Goal: Communication & Community: Answer question/provide support

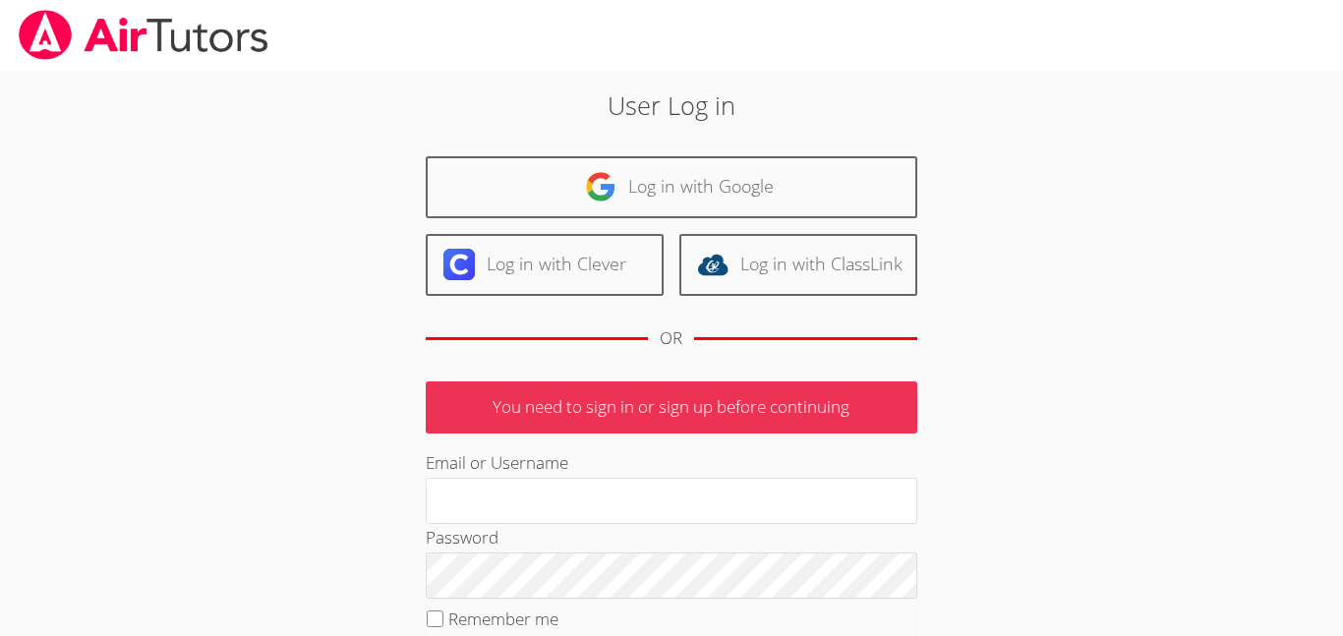
click at [543, 156] on div "Log in with Google Log in with Clever Log in with ClassLink OR" at bounding box center [672, 260] width 492 height 209
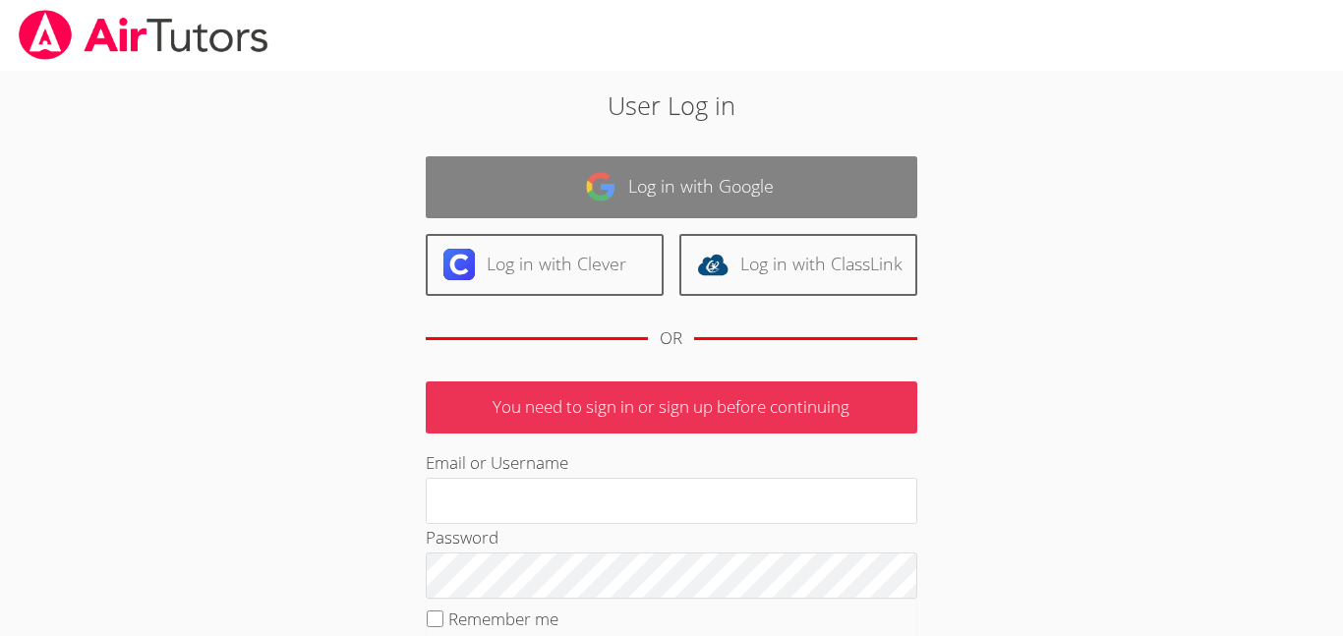
click at [543, 163] on link "Log in with Google" at bounding box center [672, 187] width 492 height 62
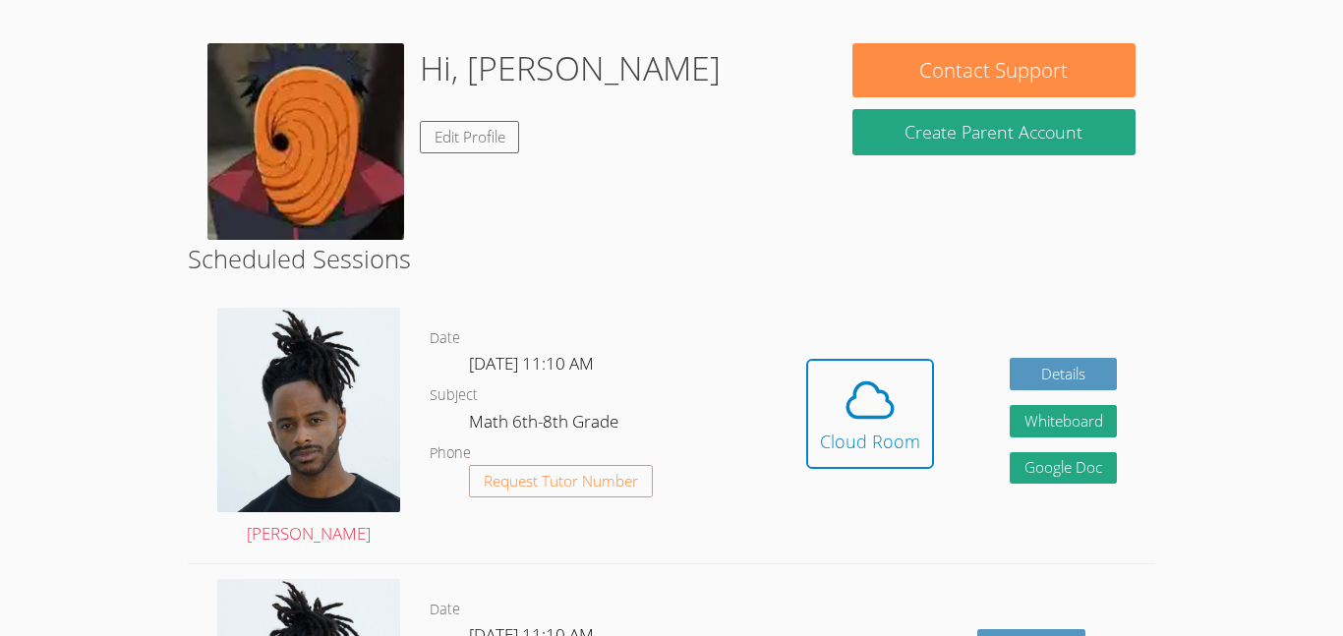
scroll to position [304, 0]
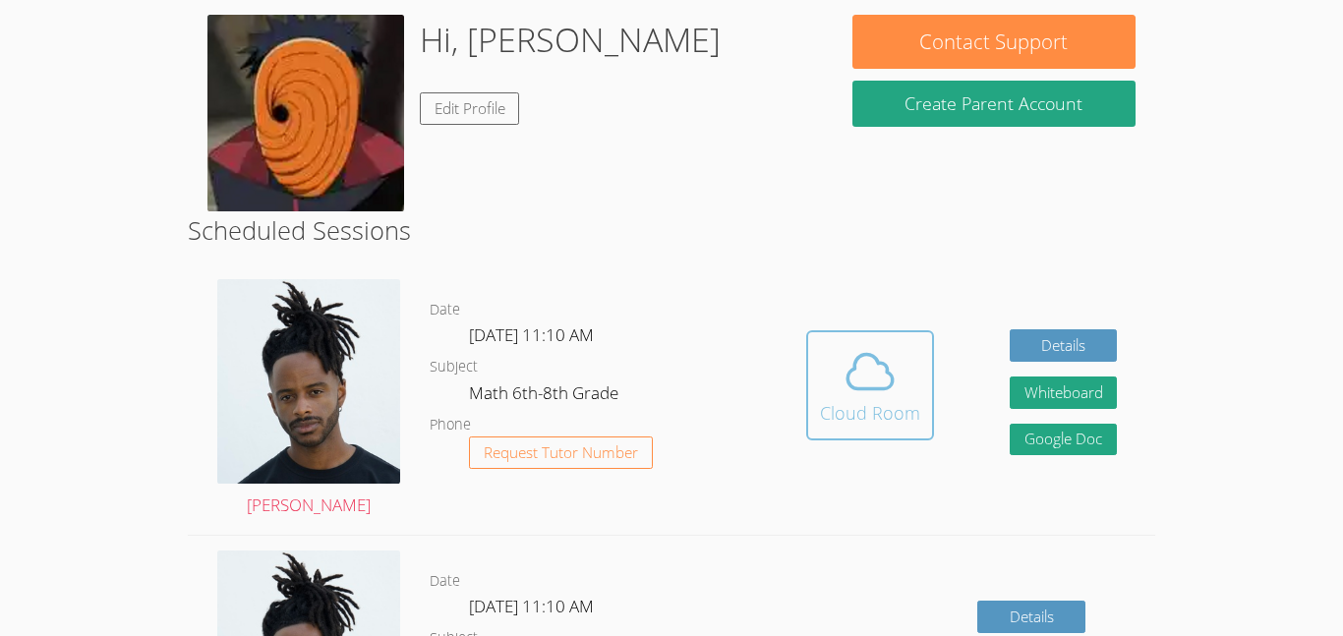
click at [910, 417] on div "Cloud Room" at bounding box center [870, 413] width 100 height 28
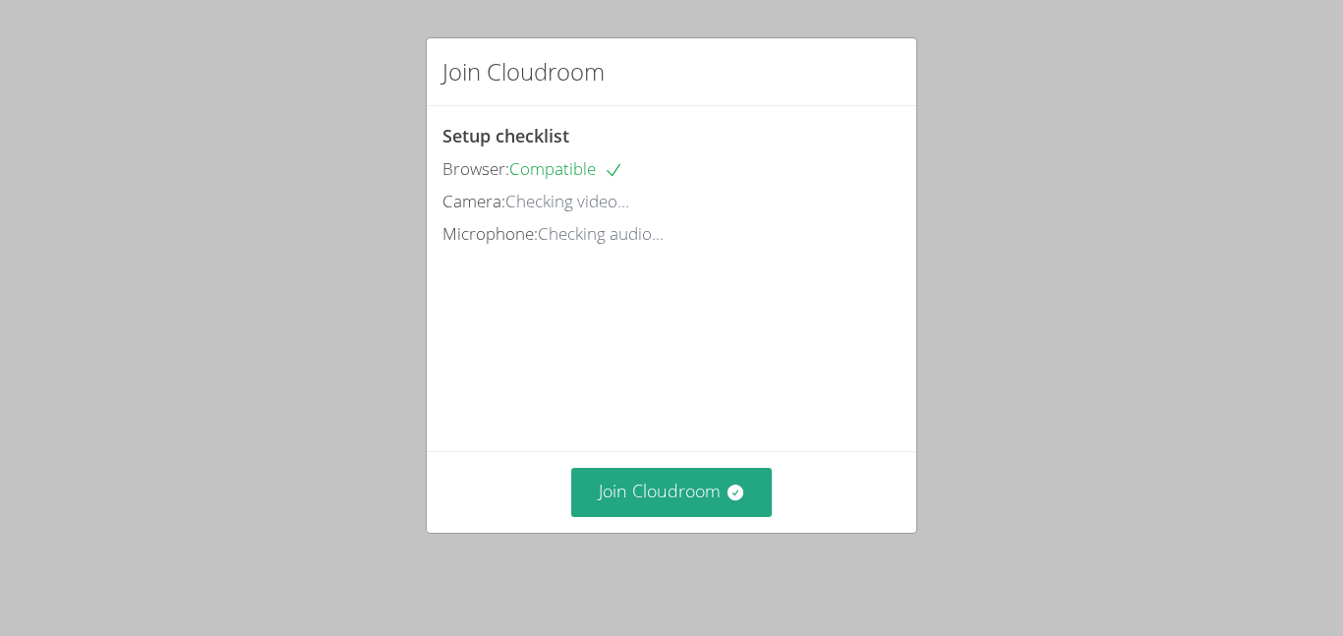
click at [310, 106] on div "Join Cloudroom Setup checklist Browser: Compatible Camera: Checking video... Mi…" at bounding box center [671, 318] width 1343 height 636
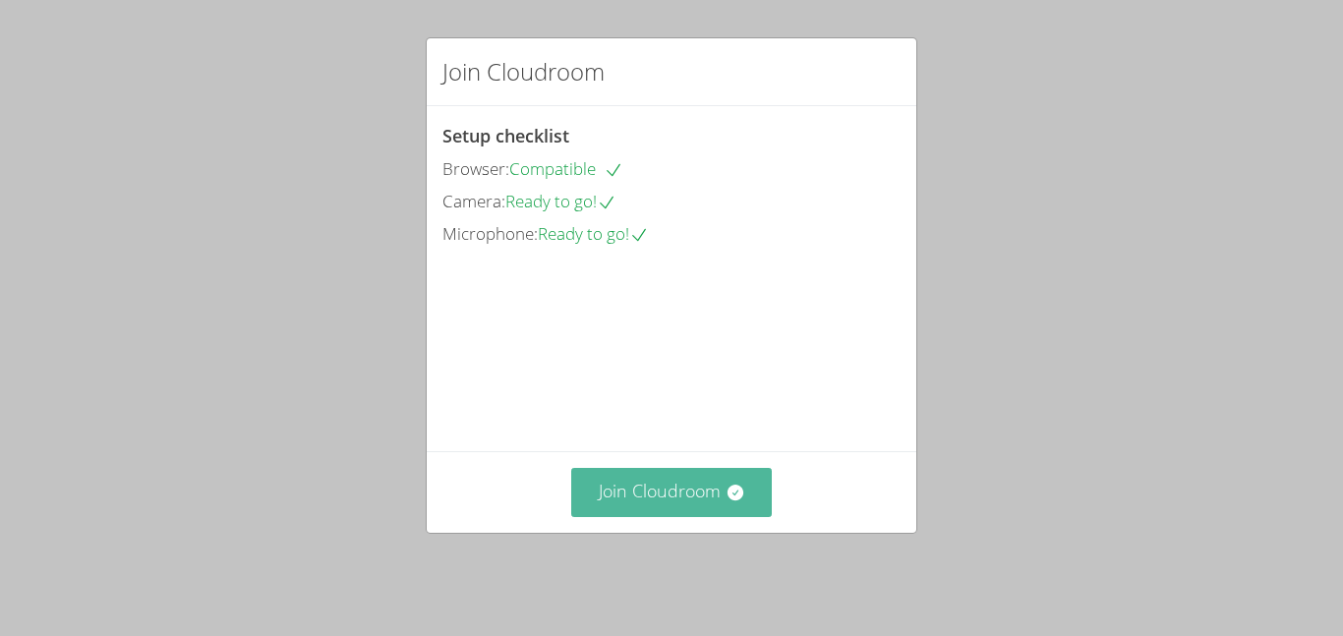
click at [646, 500] on button "Join Cloudroom" at bounding box center [672, 492] width 202 height 48
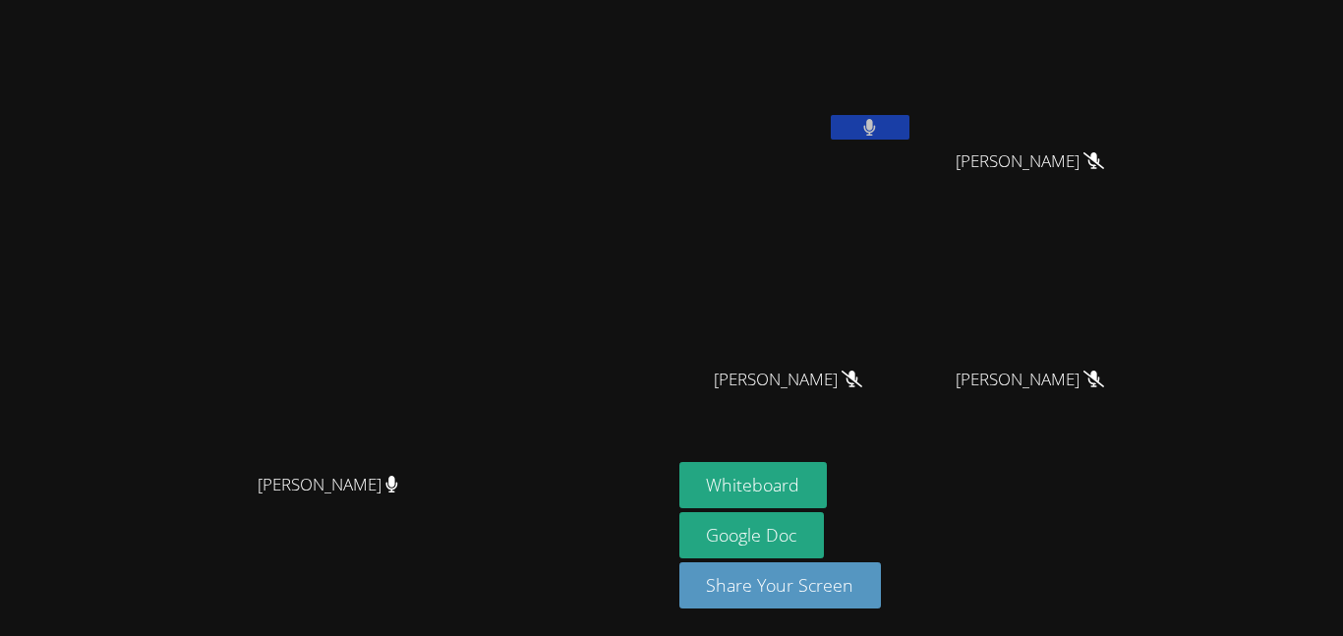
click at [910, 123] on button at bounding box center [870, 127] width 79 height 25
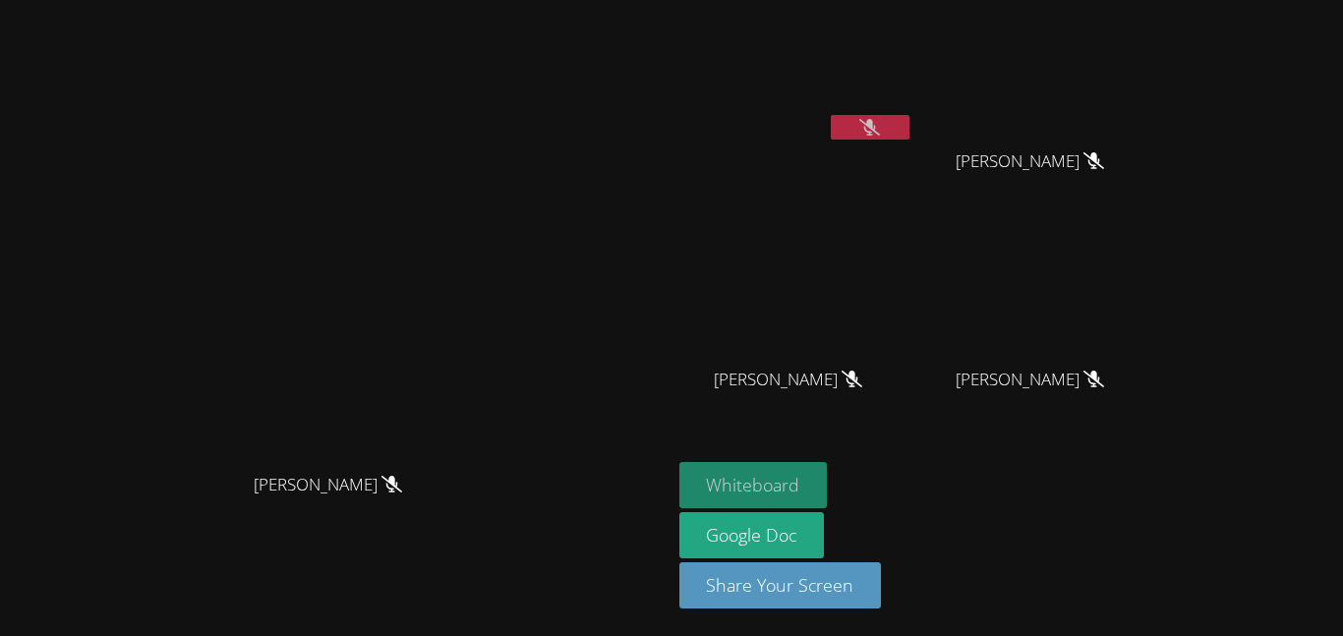
click at [828, 495] on button "Whiteboard" at bounding box center [753, 485] width 148 height 46
click at [828, 480] on button "Whiteboard" at bounding box center [753, 485] width 148 height 46
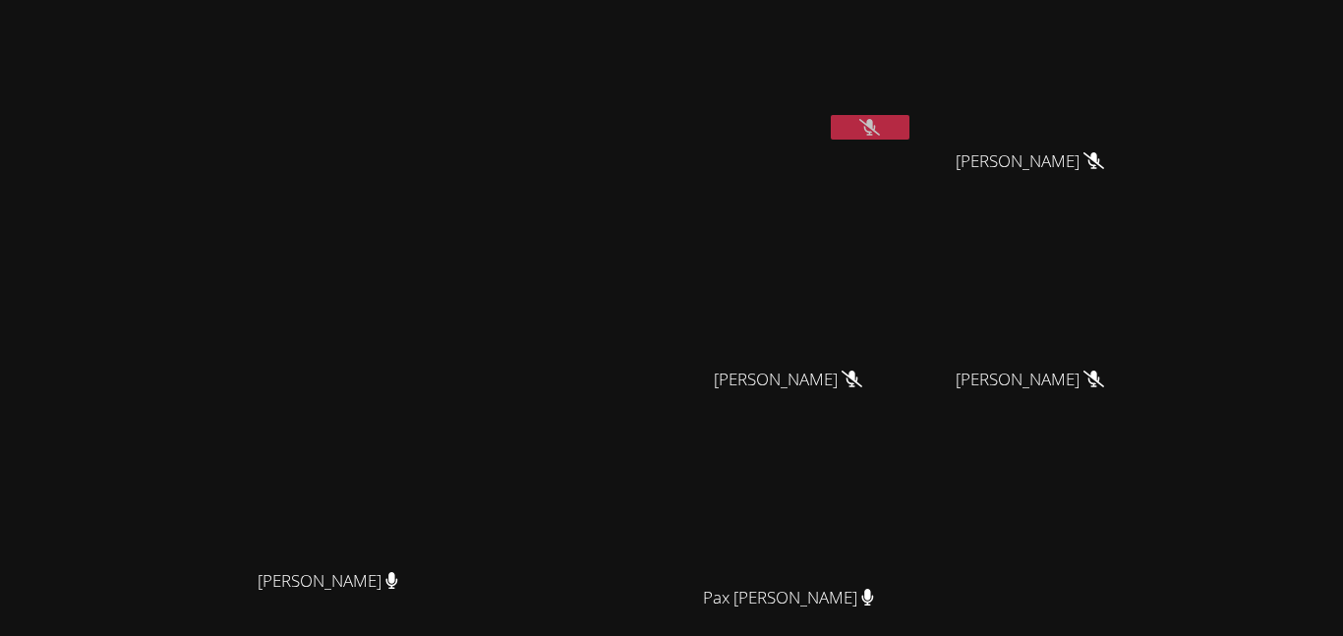
click at [913, 108] on video at bounding box center [796, 74] width 234 height 132
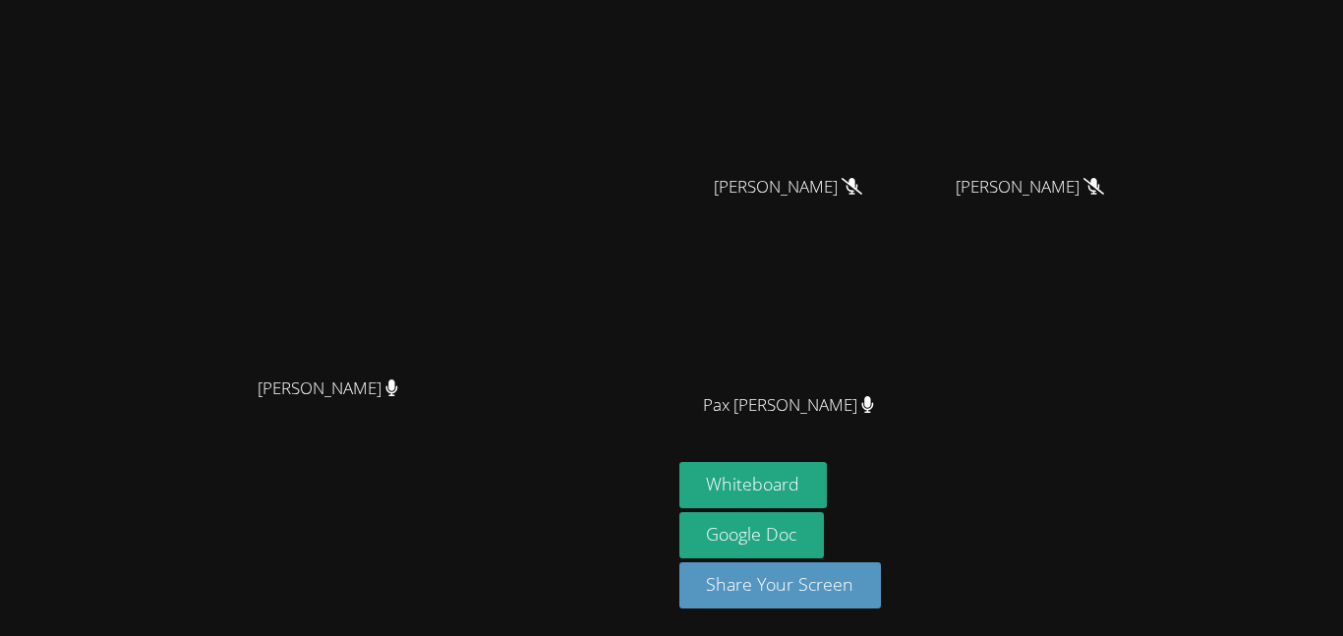
click at [1107, 467] on div "Whiteboard Google Doc Share Your Screen" at bounding box center [917, 543] width 476 height 162
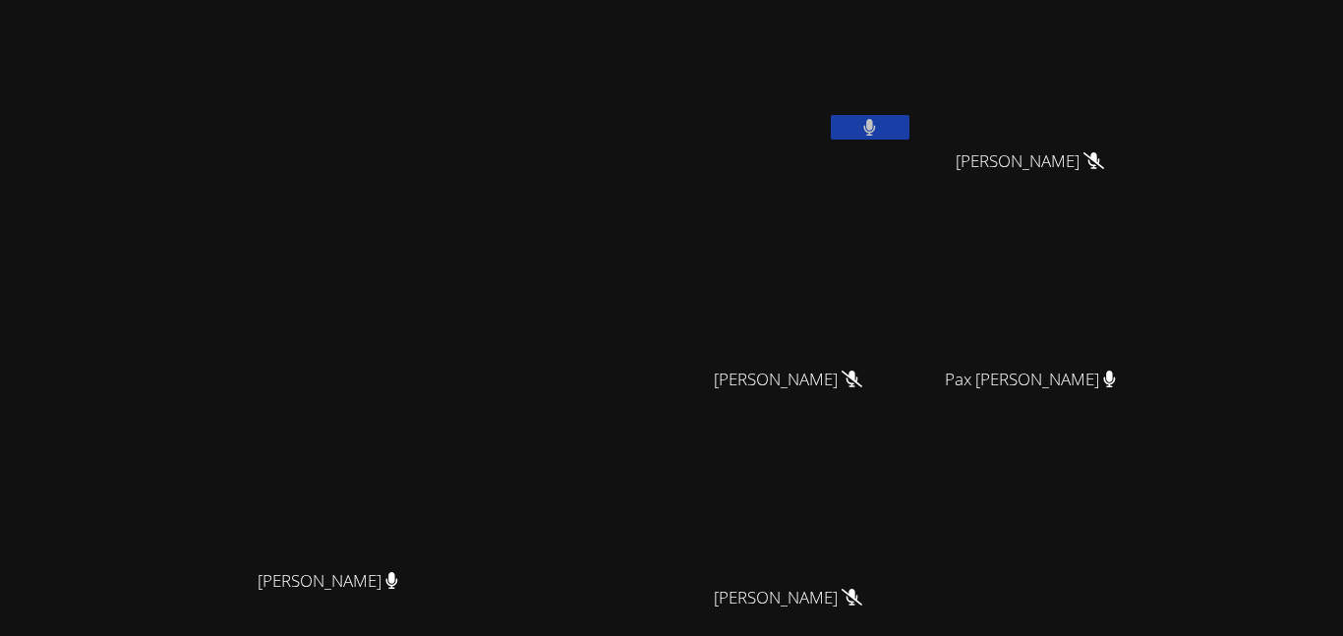
click at [910, 128] on button at bounding box center [870, 127] width 79 height 25
click at [876, 119] on icon at bounding box center [869, 127] width 13 height 17
click at [880, 119] on icon at bounding box center [869, 127] width 21 height 17
click at [876, 119] on icon at bounding box center [869, 127] width 13 height 17
click at [880, 119] on icon at bounding box center [869, 127] width 21 height 17
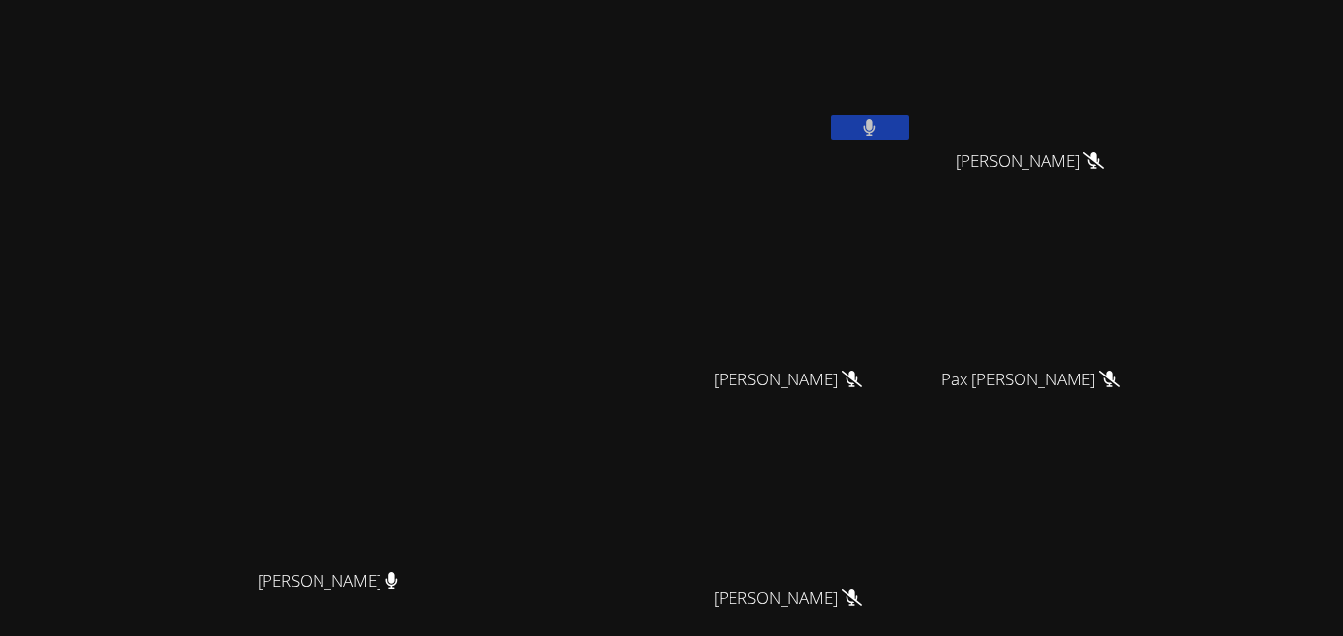
click at [876, 119] on icon at bounding box center [869, 127] width 13 height 17
click at [880, 119] on icon at bounding box center [869, 127] width 21 height 17
click at [876, 119] on icon at bounding box center [869, 127] width 13 height 17
click at [910, 137] on button at bounding box center [870, 127] width 79 height 25
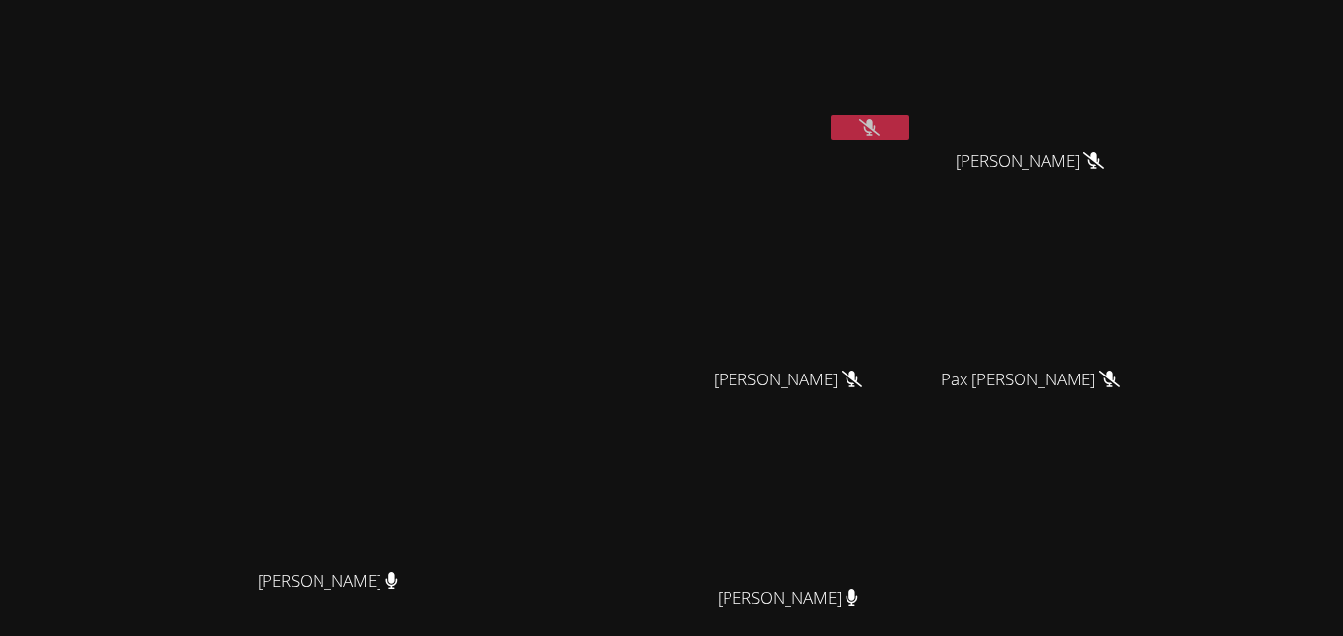
click at [910, 131] on button at bounding box center [870, 127] width 79 height 25
click at [910, 121] on button at bounding box center [870, 127] width 79 height 25
click at [910, 128] on button at bounding box center [870, 127] width 79 height 25
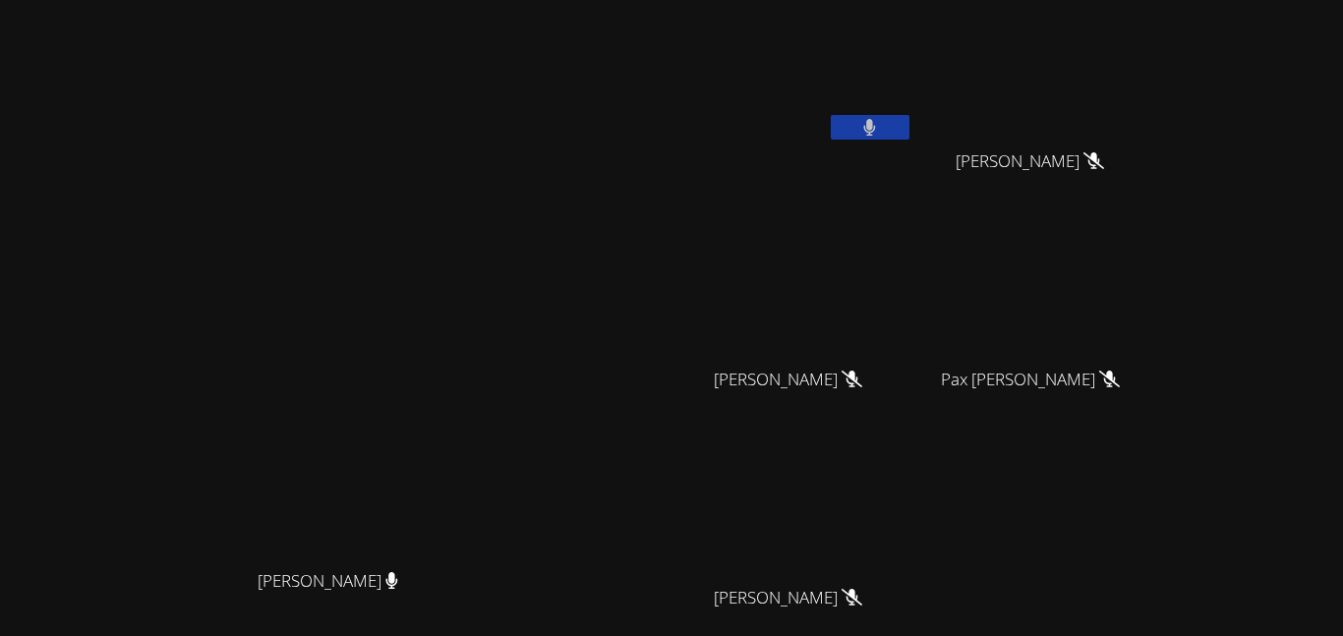
click at [910, 127] on button at bounding box center [870, 127] width 79 height 25
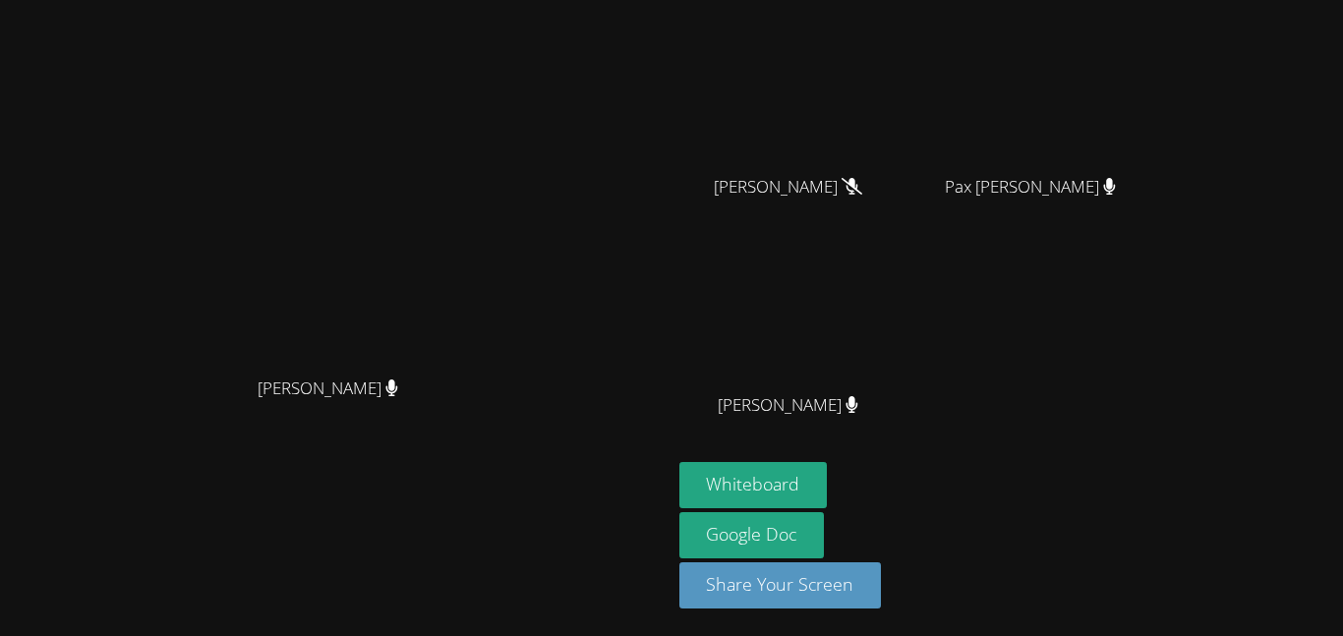
click at [828, 492] on button "Whiteboard" at bounding box center [753, 485] width 148 height 46
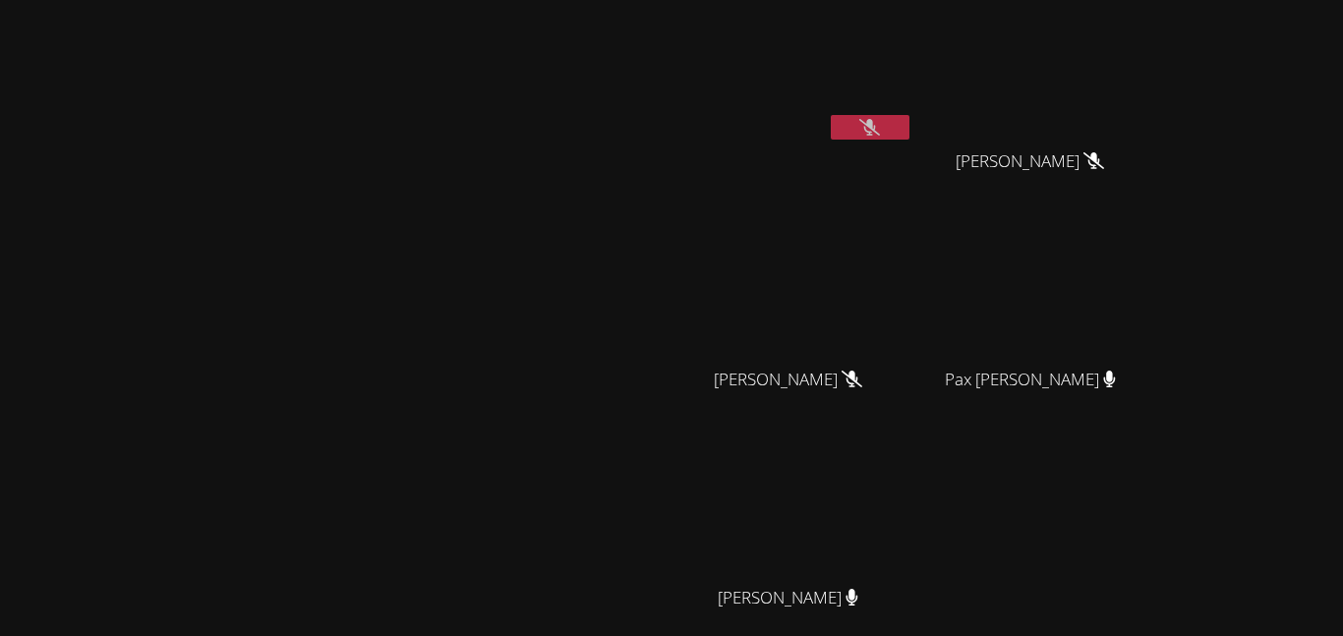
click at [664, 124] on div "[PERSON_NAME]" at bounding box center [336, 414] width 656 height 813
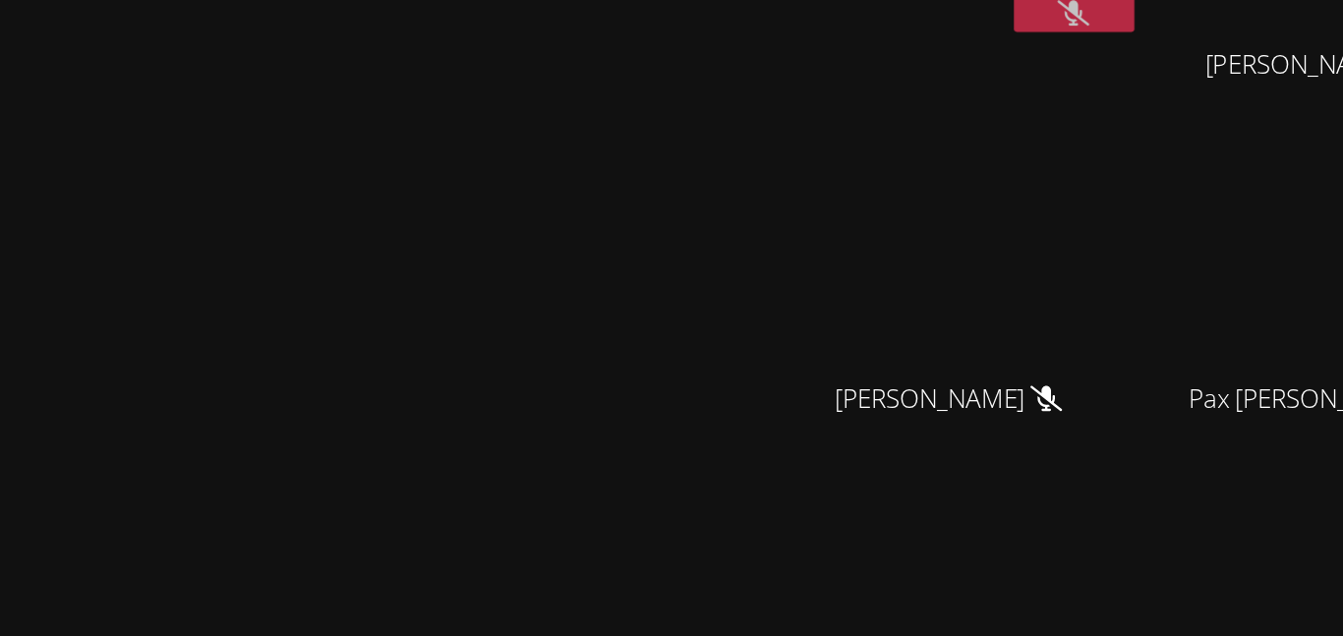
click at [483, 342] on video at bounding box center [335, 375] width 295 height 369
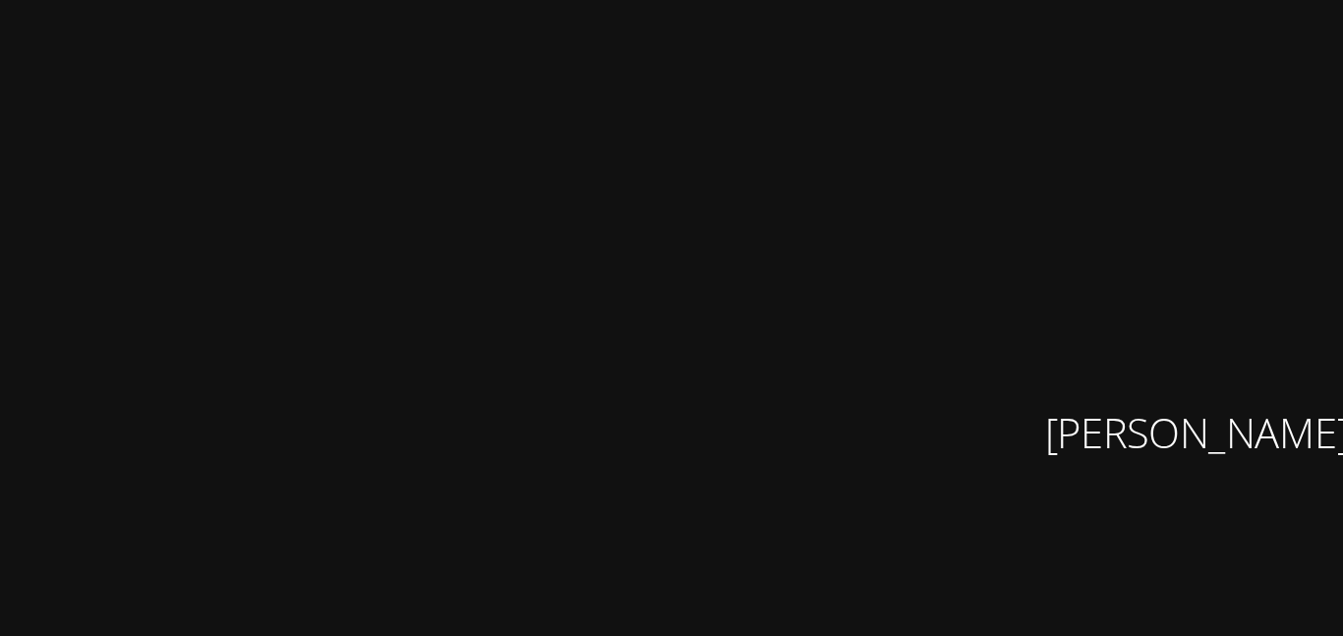
click at [483, 342] on video at bounding box center [335, 375] width 295 height 369
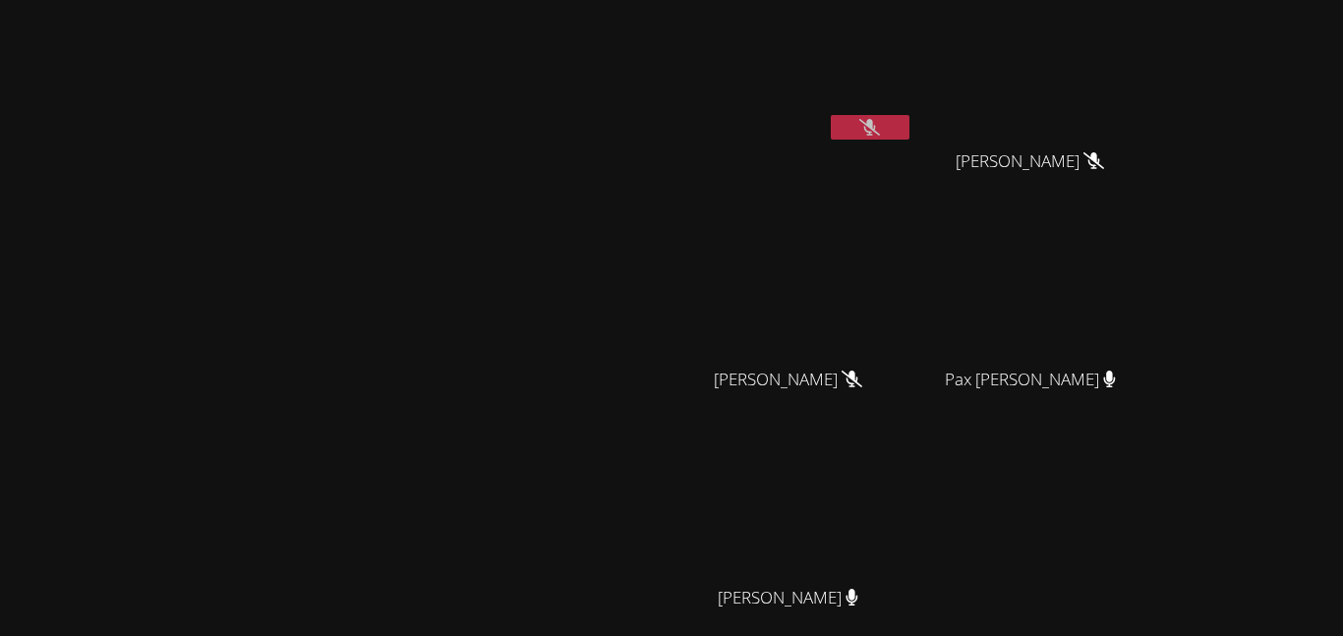
click at [880, 121] on icon at bounding box center [869, 127] width 21 height 17
click at [880, 122] on icon at bounding box center [869, 127] width 21 height 17
click at [910, 119] on button at bounding box center [870, 127] width 79 height 25
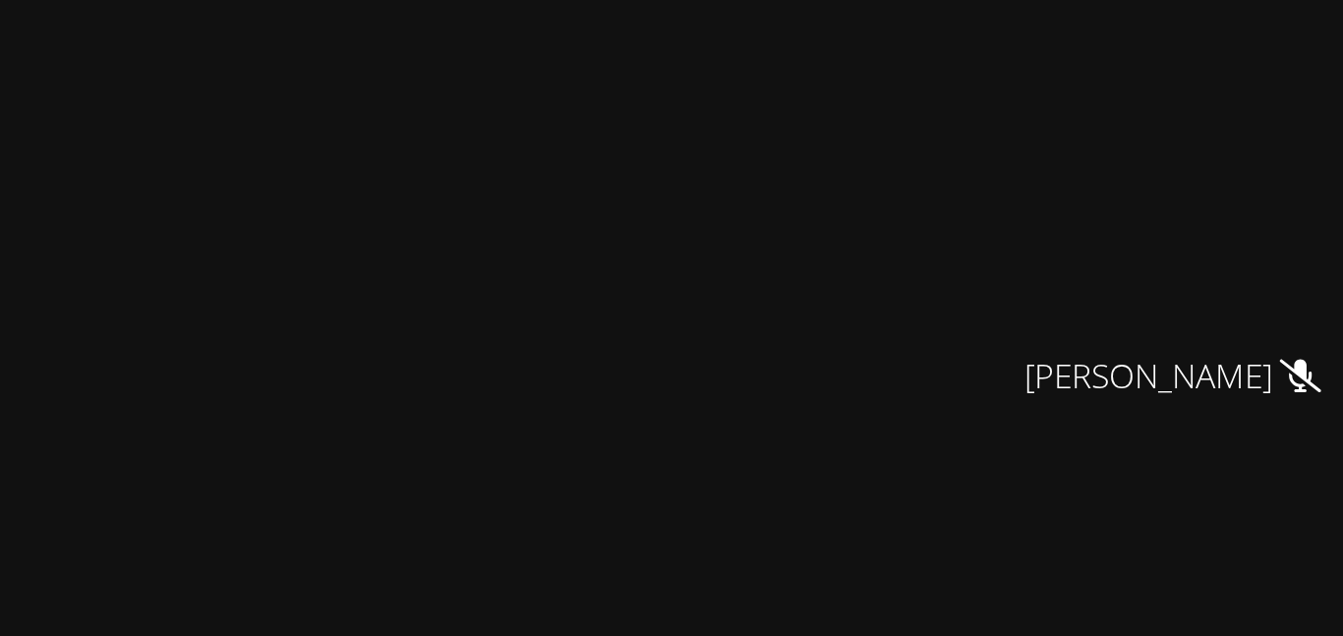
scroll to position [6, 0]
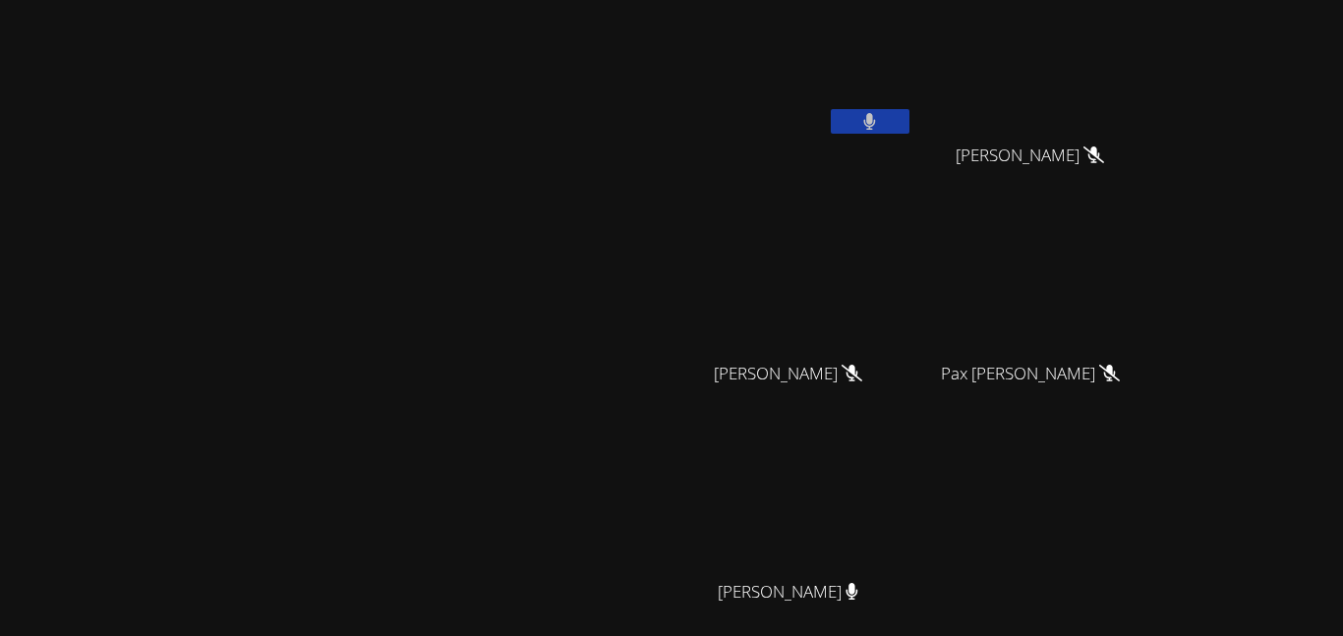
click at [910, 134] on div at bounding box center [870, 123] width 79 height 29
click at [876, 123] on icon at bounding box center [870, 121] width 12 height 17
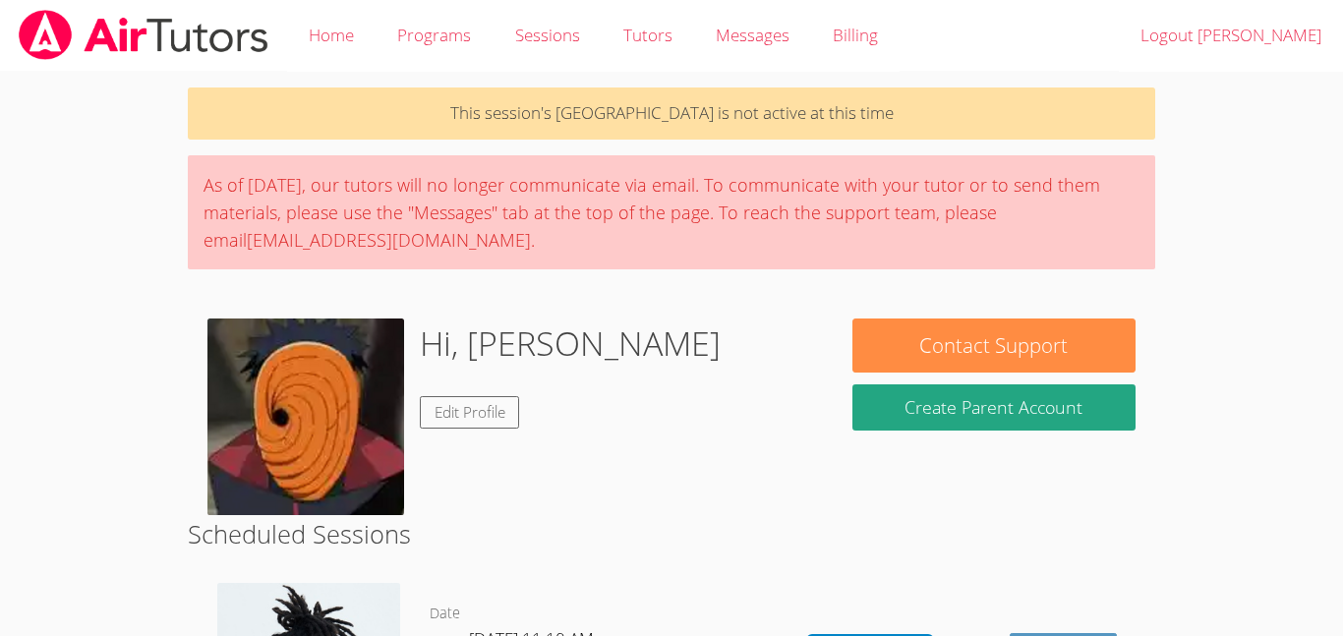
scroll to position [337, 0]
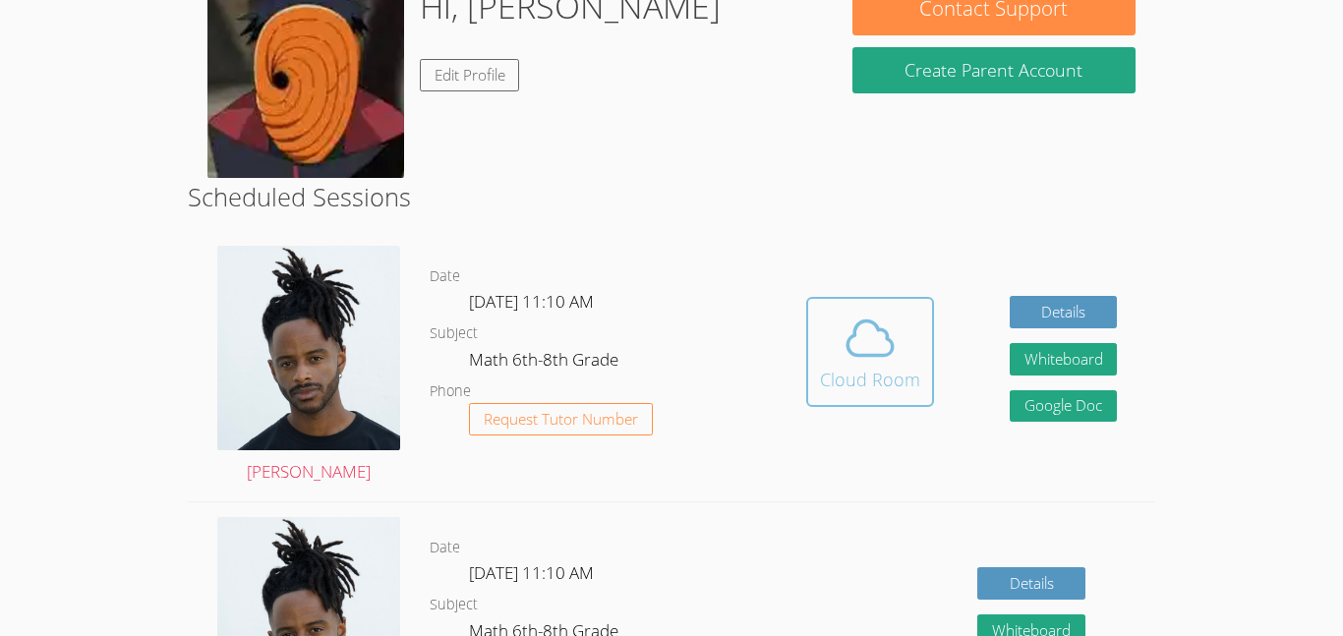
click at [863, 359] on icon at bounding box center [870, 338] width 55 height 55
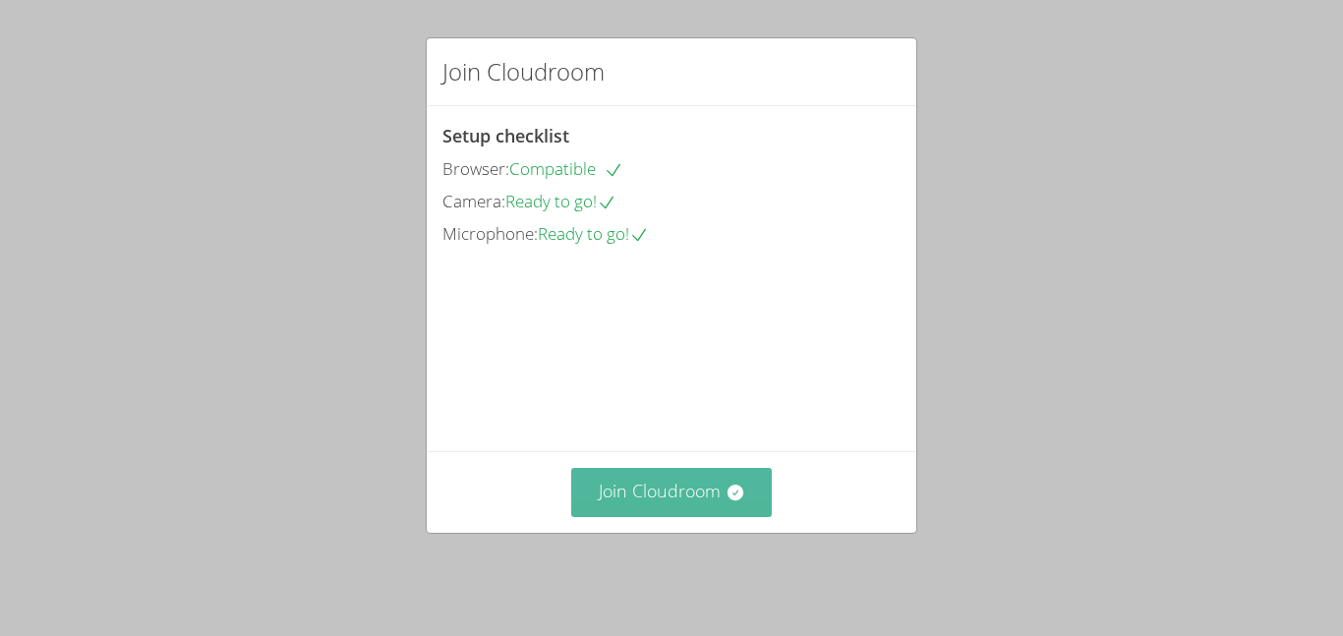
click at [641, 516] on button "Join Cloudroom" at bounding box center [672, 492] width 202 height 48
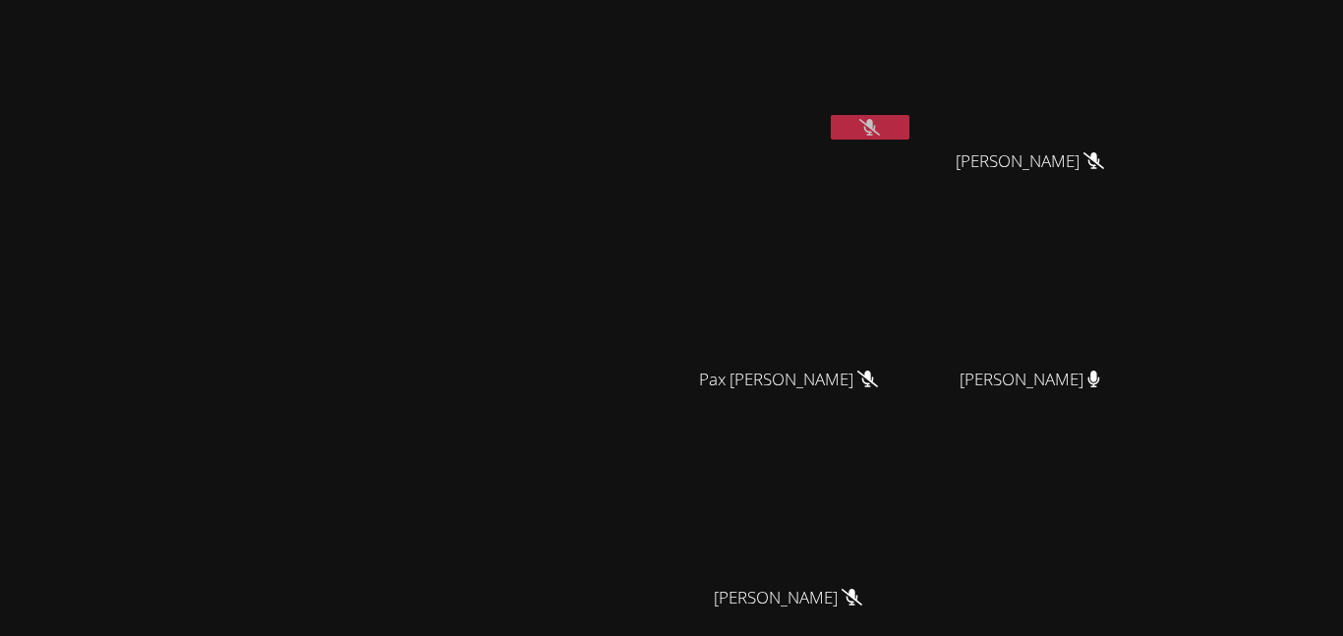
click at [664, 118] on div "[PERSON_NAME]" at bounding box center [336, 414] width 656 height 813
click at [880, 127] on icon at bounding box center [869, 127] width 21 height 17
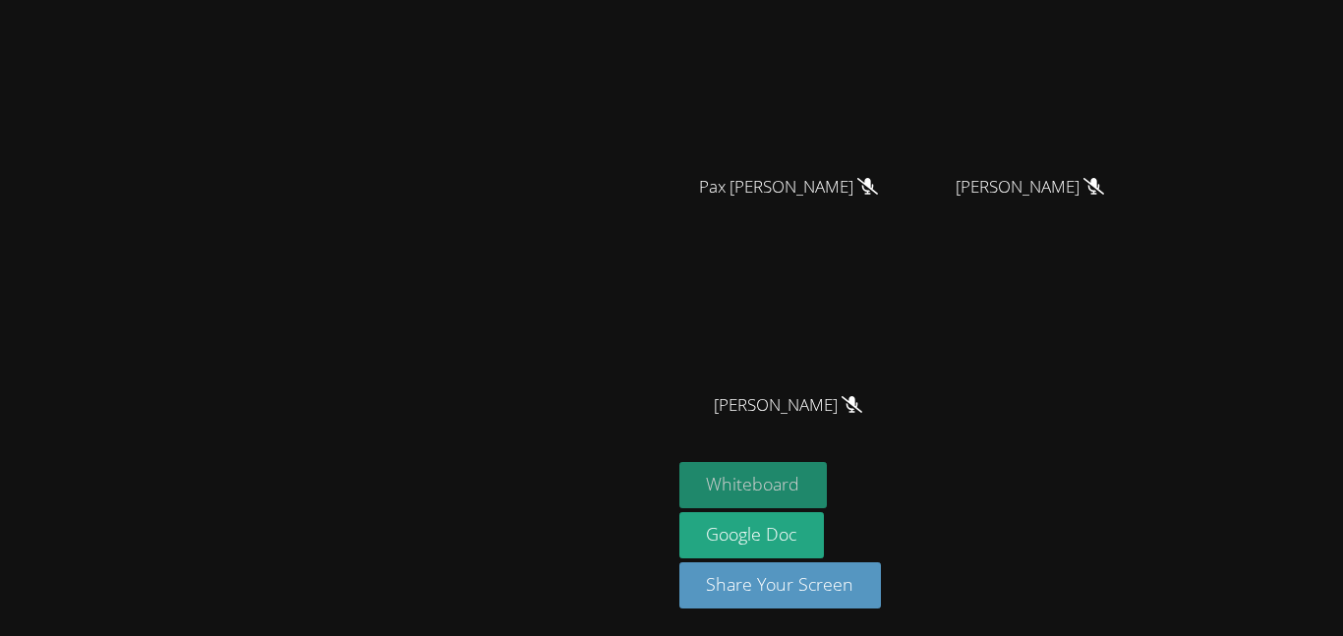
click at [828, 482] on button "Whiteboard" at bounding box center [753, 485] width 148 height 46
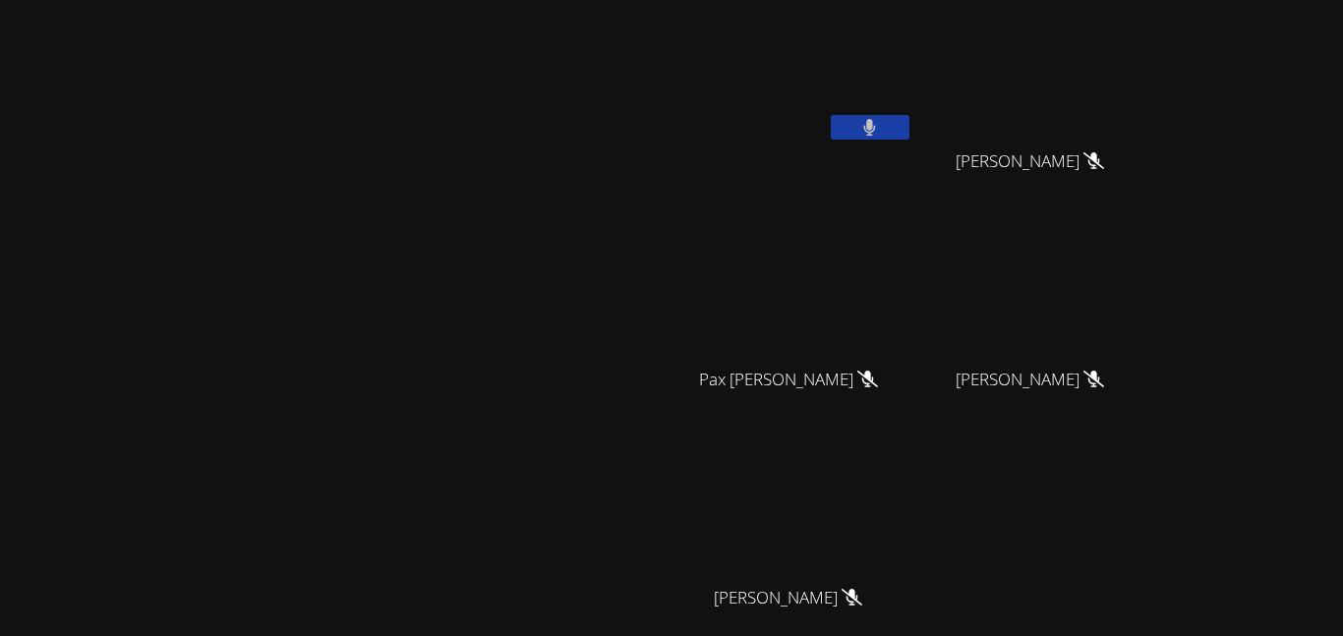
click at [876, 132] on icon at bounding box center [869, 127] width 13 height 17
click at [913, 111] on video at bounding box center [796, 74] width 234 height 132
click at [880, 121] on icon at bounding box center [869, 127] width 21 height 17
click at [876, 125] on icon at bounding box center [870, 127] width 12 height 17
click at [910, 138] on button at bounding box center [870, 127] width 79 height 25
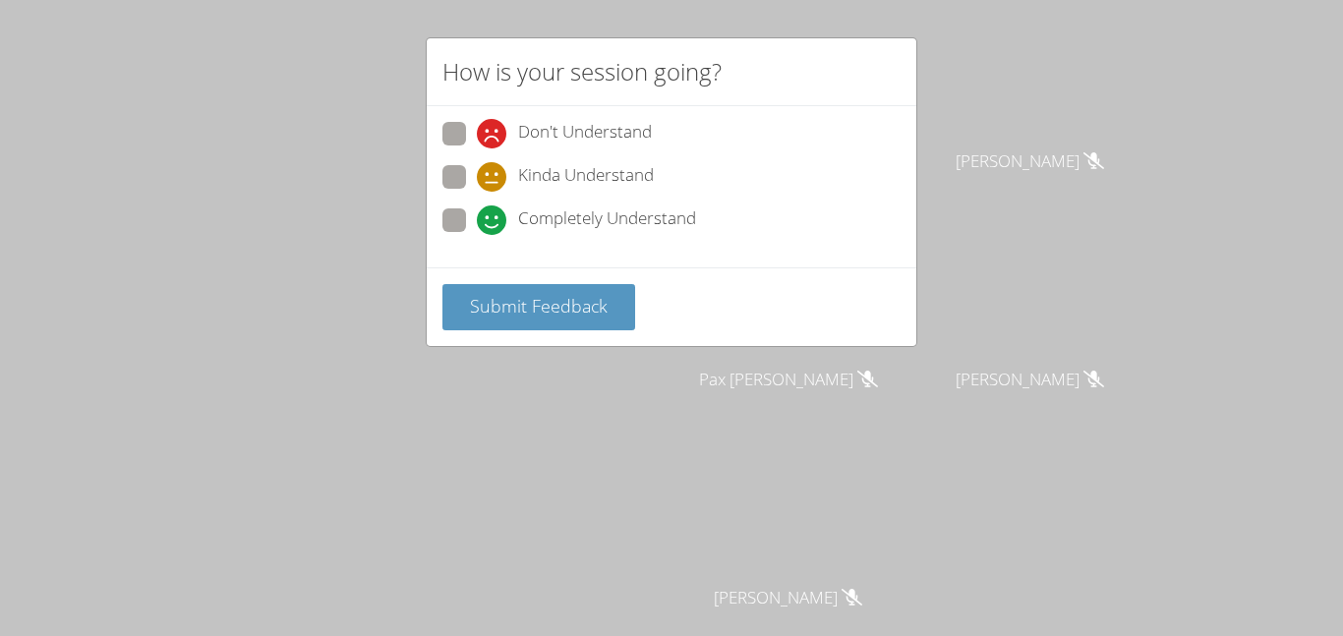
click at [437, 204] on div "Don't Understand Kinda Understand Completely Understand" at bounding box center [672, 186] width 490 height 161
click at [477, 192] on span at bounding box center [477, 192] width 0 height 0
click at [477, 173] on input "Kinda Understand" at bounding box center [485, 173] width 17 height 17
radio input "true"
click at [534, 298] on span "Submit Feedback" at bounding box center [539, 306] width 138 height 24
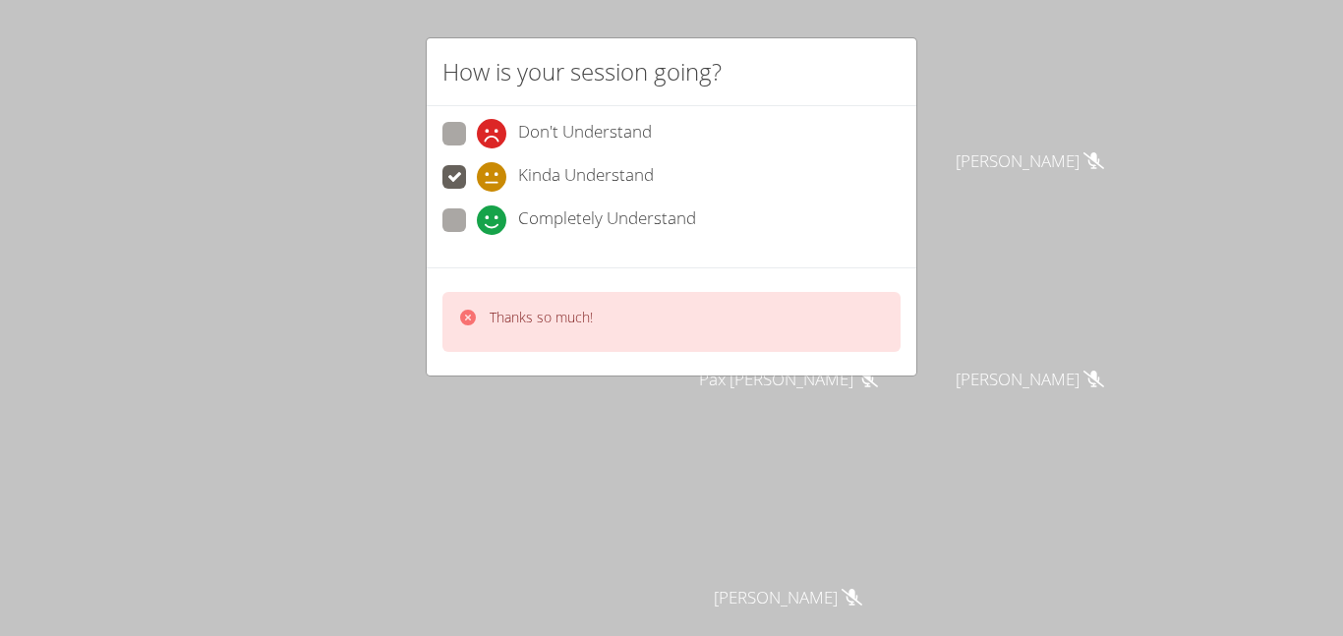
click at [230, 54] on div "How is your session going? Don't Understand Kinda Understand Completely Underst…" at bounding box center [671, 318] width 1343 height 636
click at [1044, 136] on div "How is your session going? Don't Understand Kinda Understand Completely Underst…" at bounding box center [671, 318] width 1343 height 636
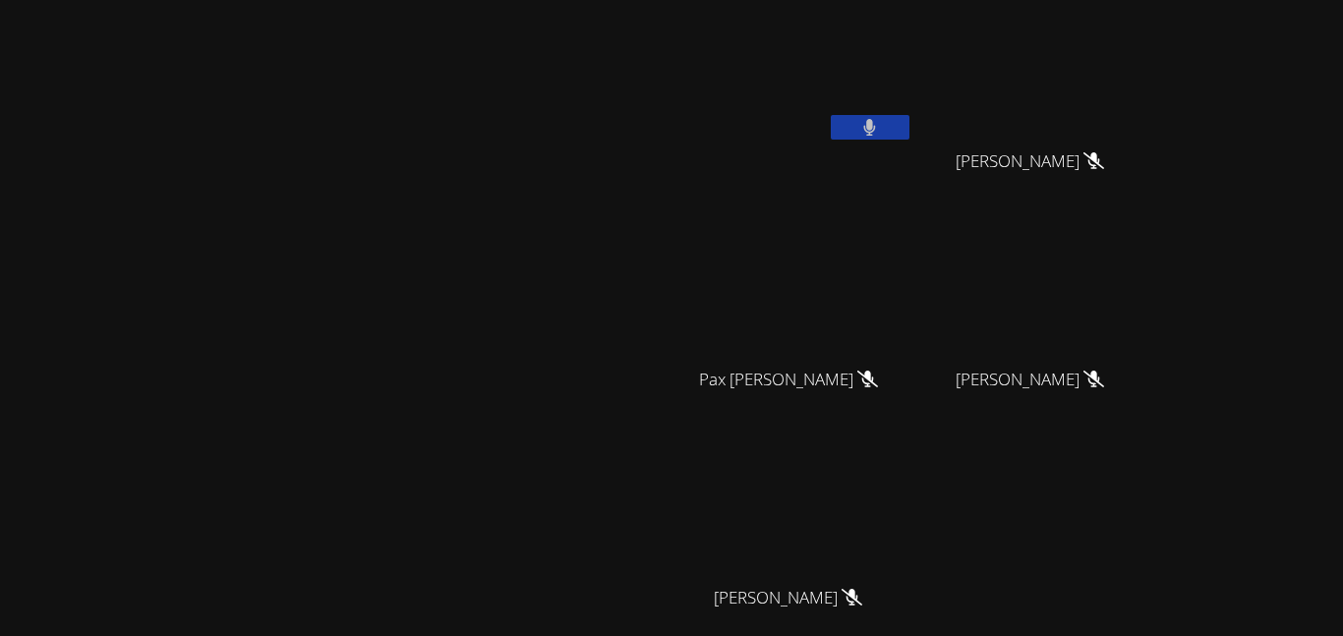
click at [876, 123] on icon at bounding box center [870, 127] width 12 height 17
click at [880, 122] on icon at bounding box center [869, 127] width 21 height 17
click at [910, 122] on button at bounding box center [870, 127] width 79 height 25
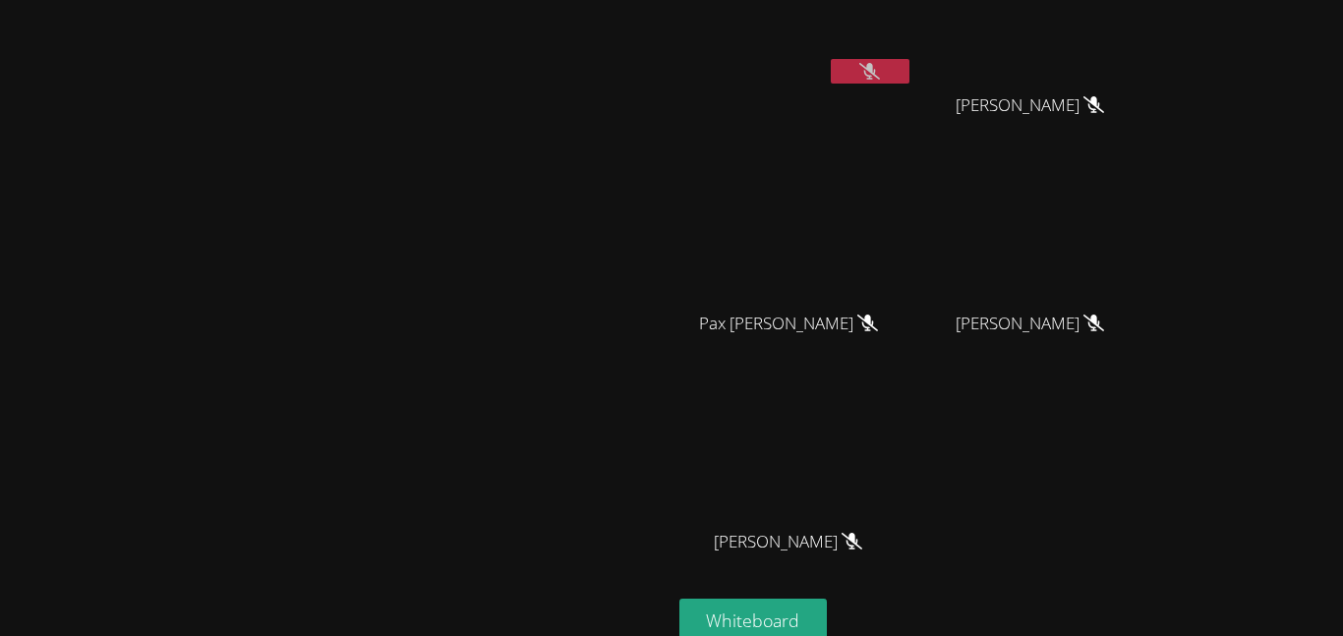
scroll to position [39, 0]
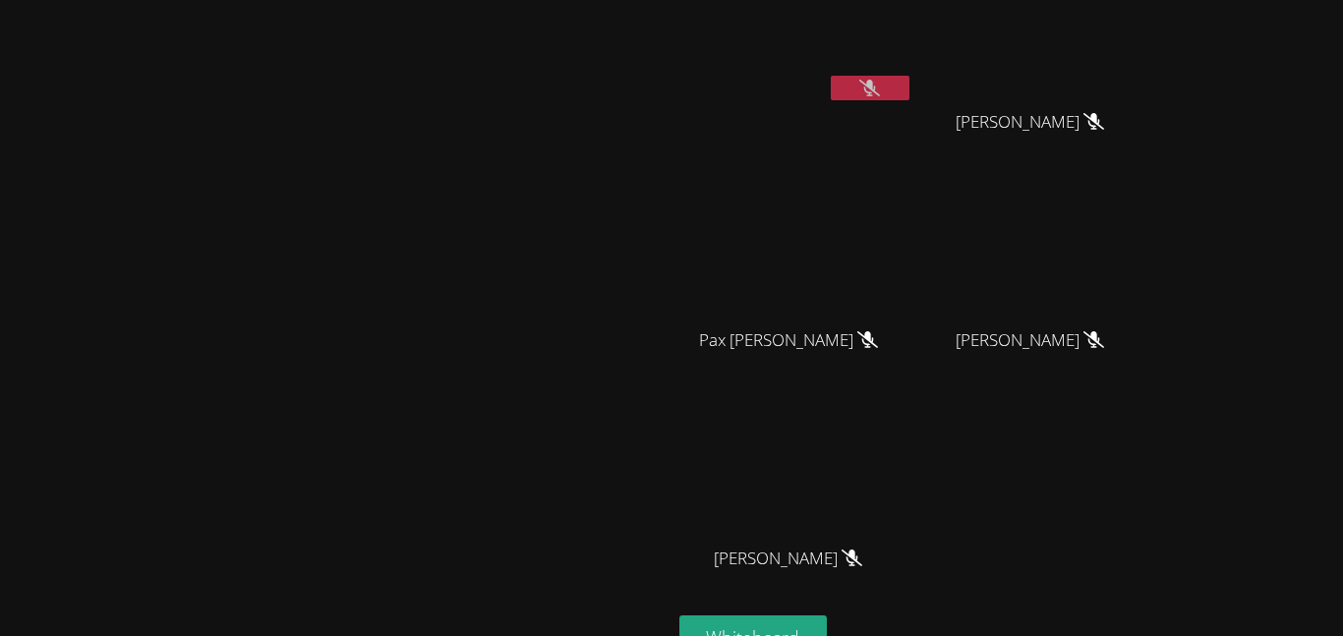
click at [910, 86] on button at bounding box center [870, 88] width 79 height 25
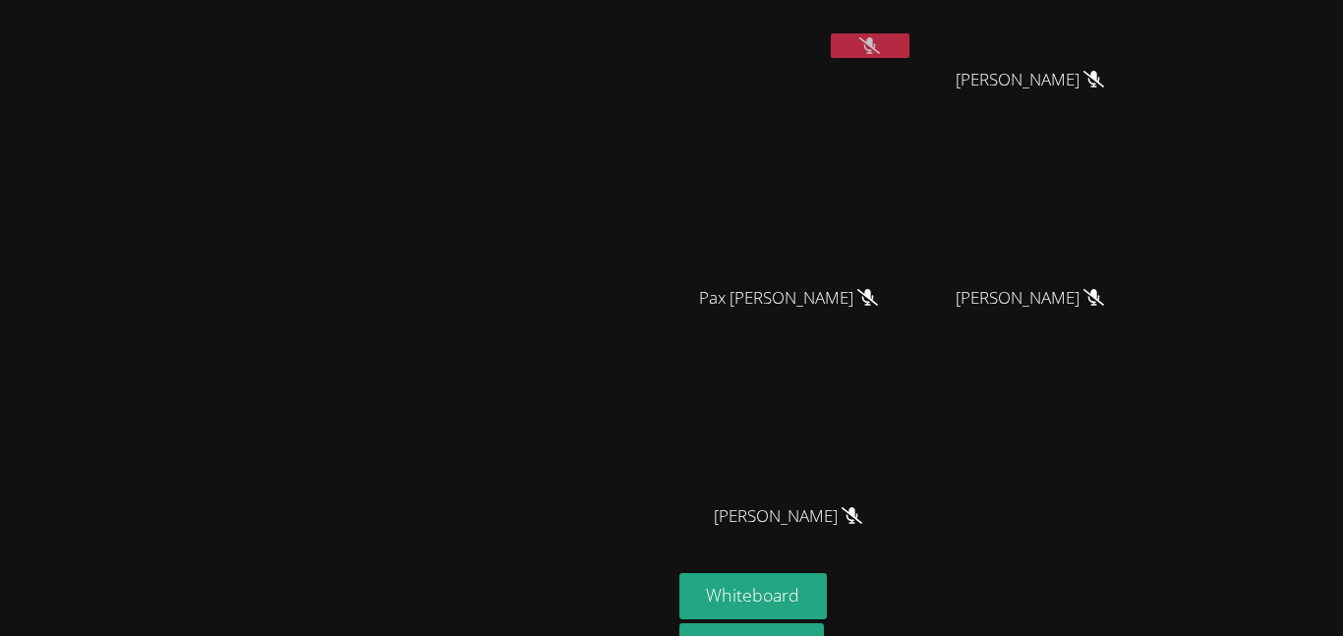
scroll to position [0, 0]
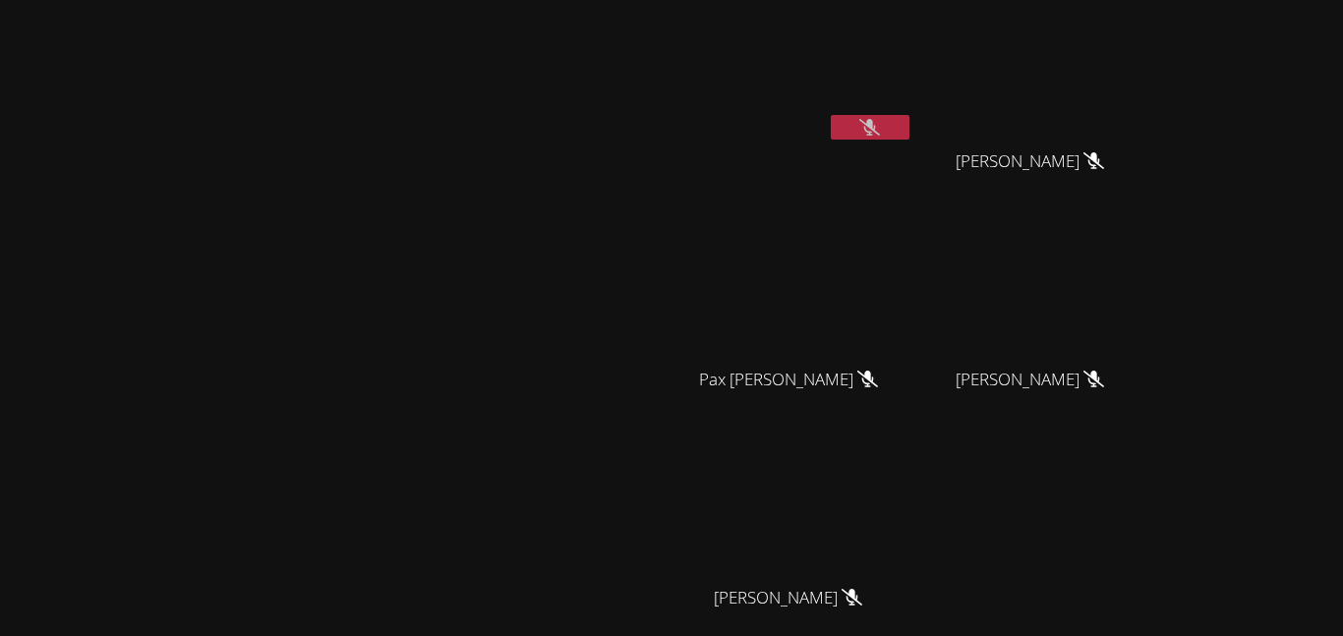
click at [1031, 129] on video at bounding box center [1038, 74] width 234 height 132
click at [910, 117] on button at bounding box center [870, 127] width 79 height 25
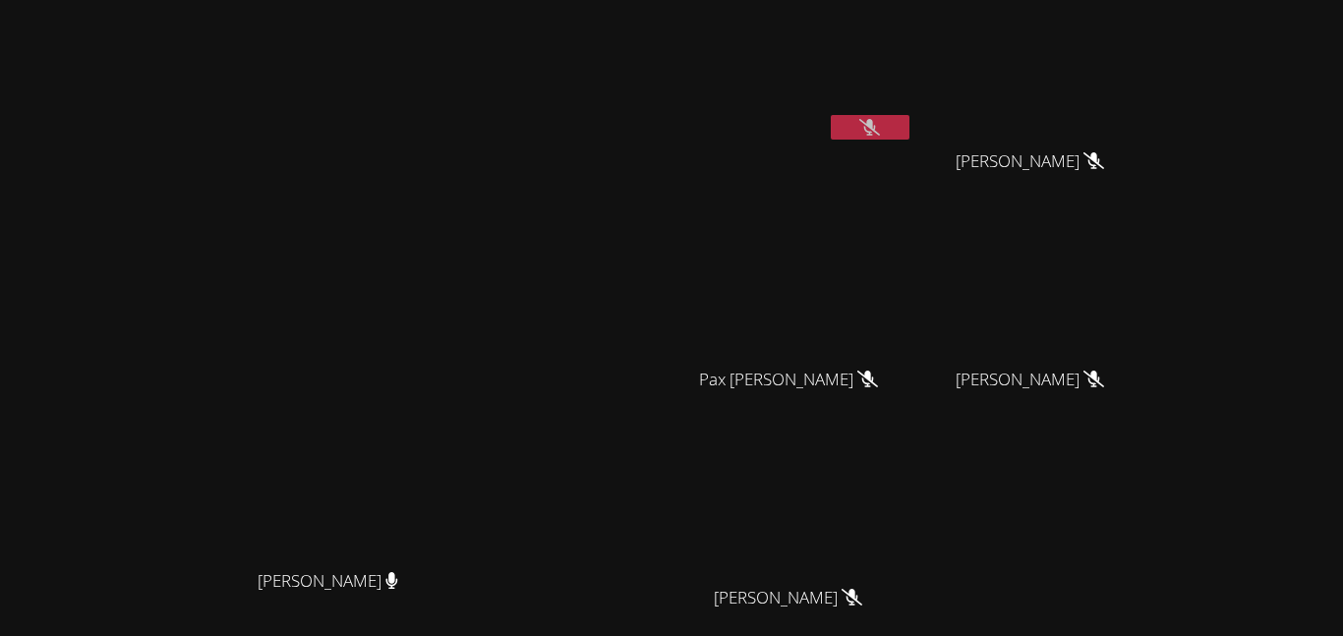
click at [1155, 549] on div "Josue Aviles Harper Kirby Harper Kirby Pax Holloran Pax Holloran Jeremy Lamb Je…" at bounding box center [917, 331] width 476 height 647
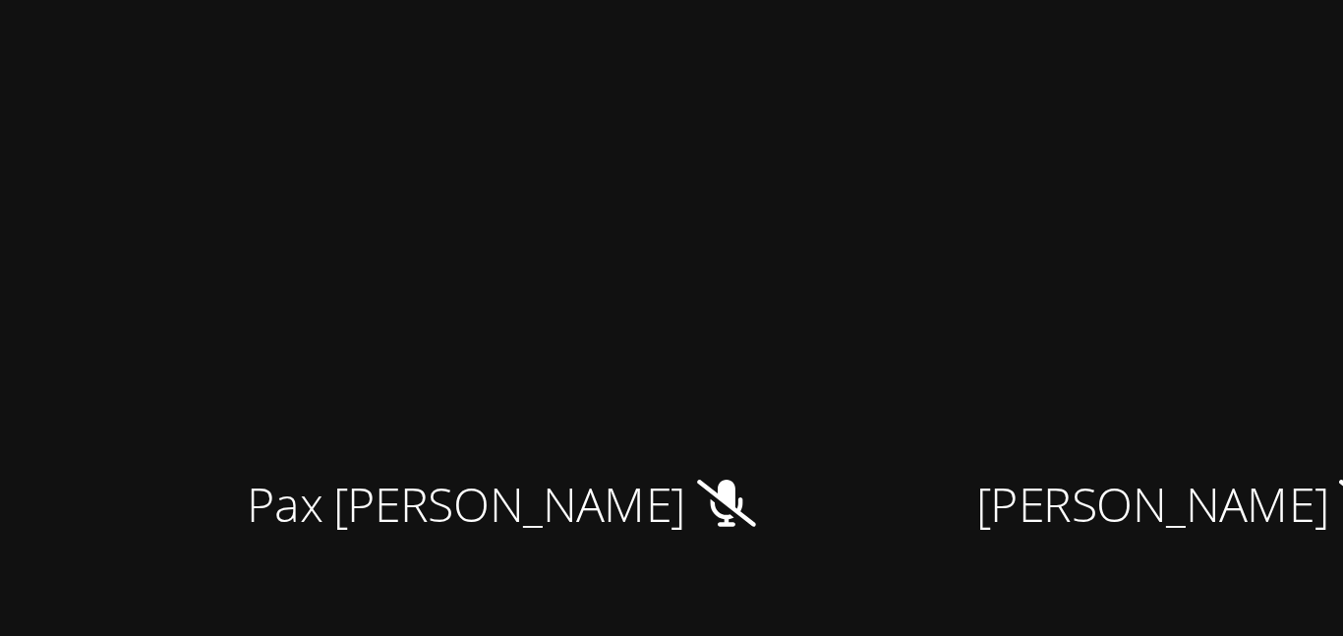
click at [913, 331] on video at bounding box center [796, 292] width 234 height 132
